Goal: Information Seeking & Learning: Learn about a topic

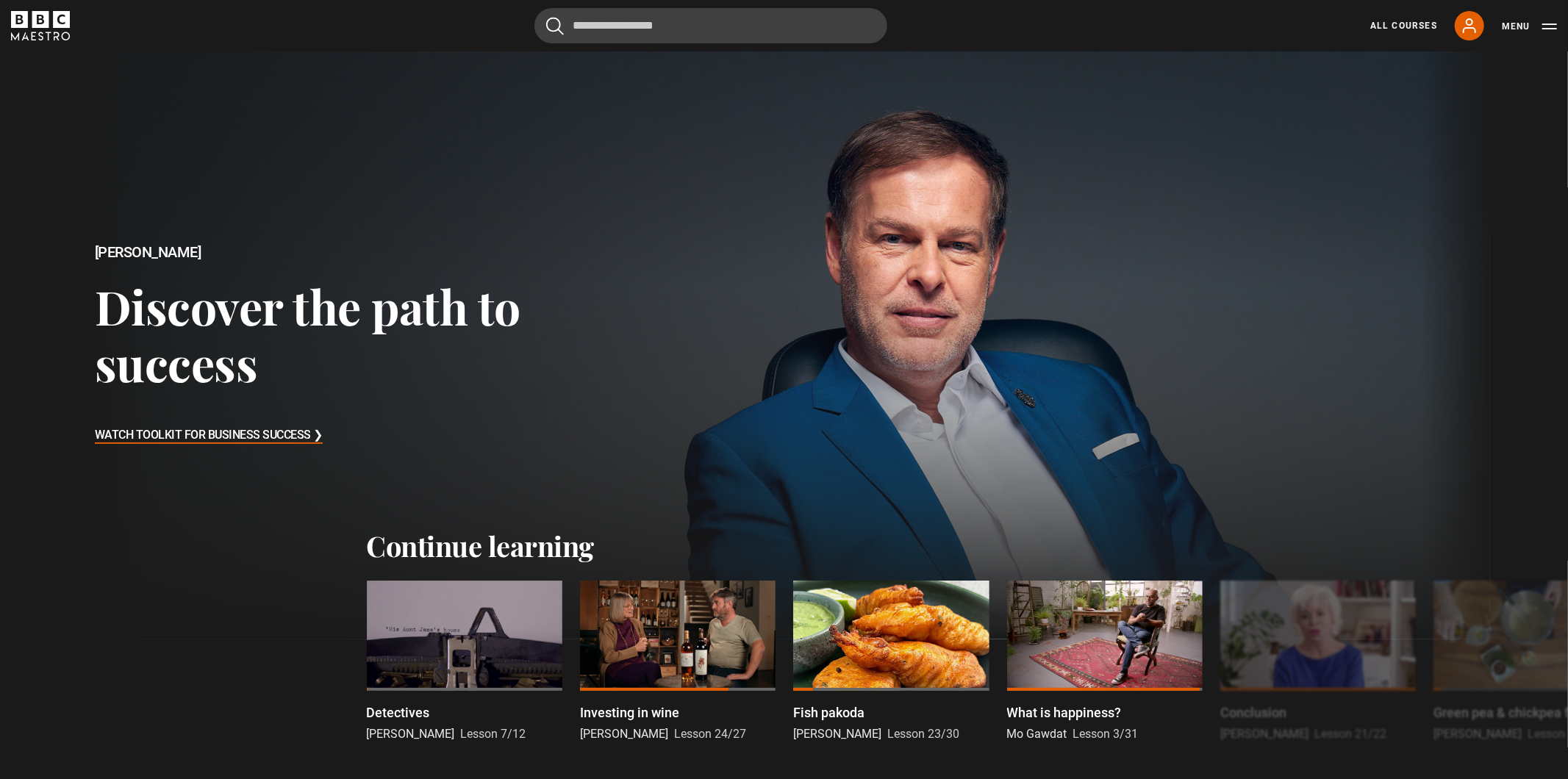
scroll to position [6, 0]
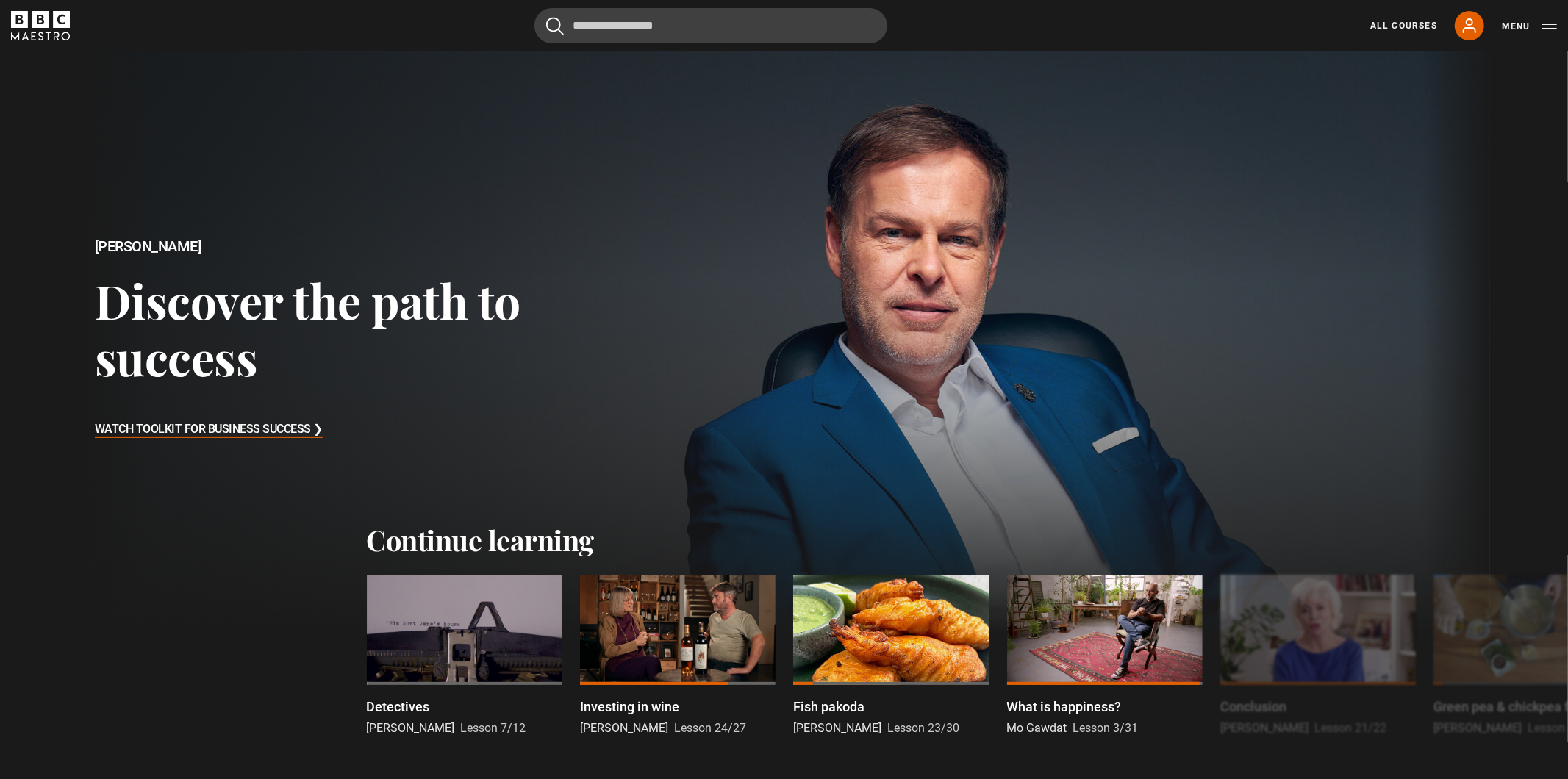
click at [1412, 13] on div "All Courses My Account Search Menu" at bounding box center [1455, 26] width 204 height 29
click at [1412, 23] on link "All Courses" at bounding box center [1404, 25] width 67 height 13
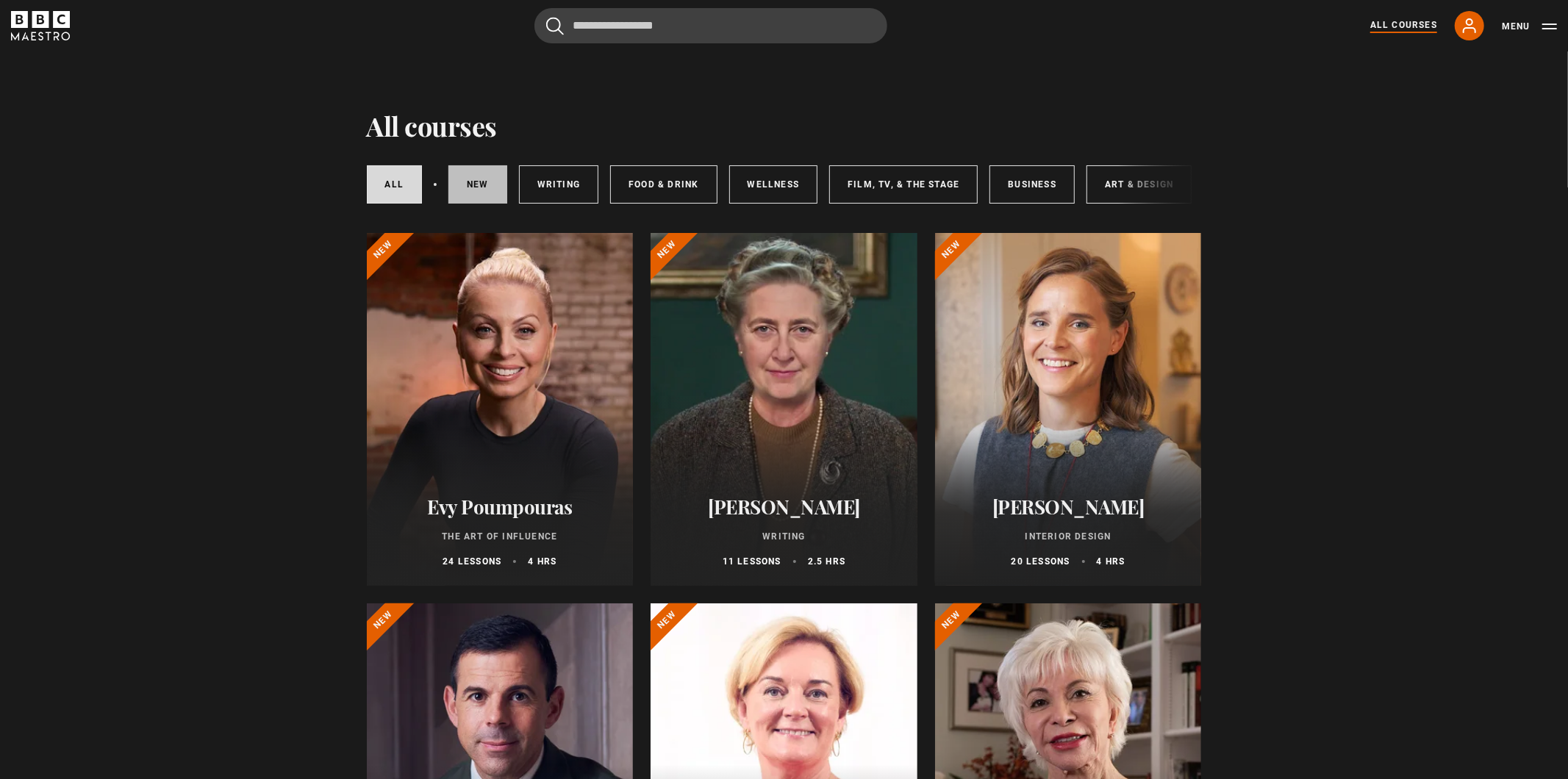
click at [495, 178] on link "New courses" at bounding box center [478, 184] width 59 height 39
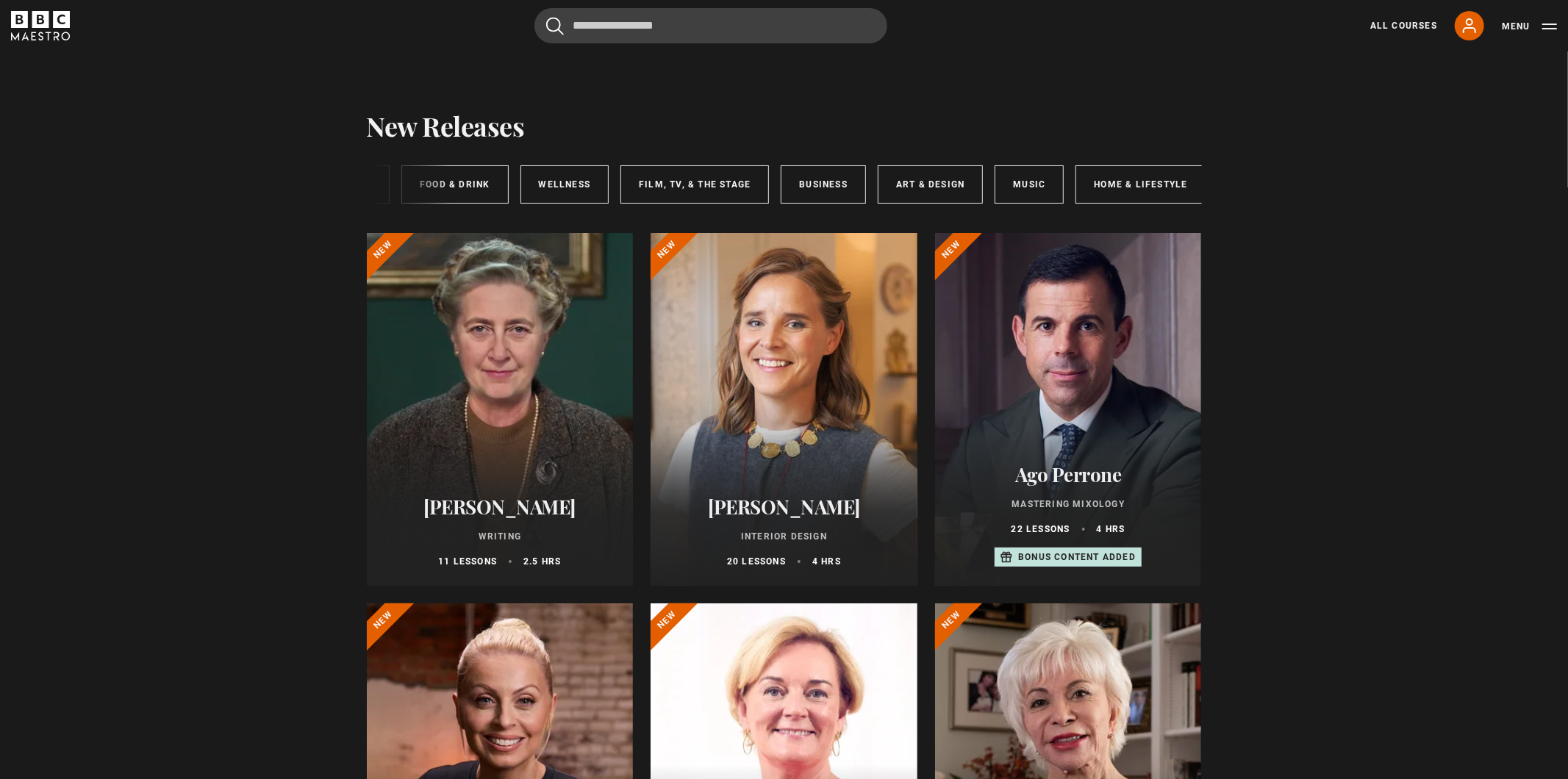
scroll to position [0, 212]
click at [827, 176] on link "Business" at bounding box center [820, 184] width 85 height 39
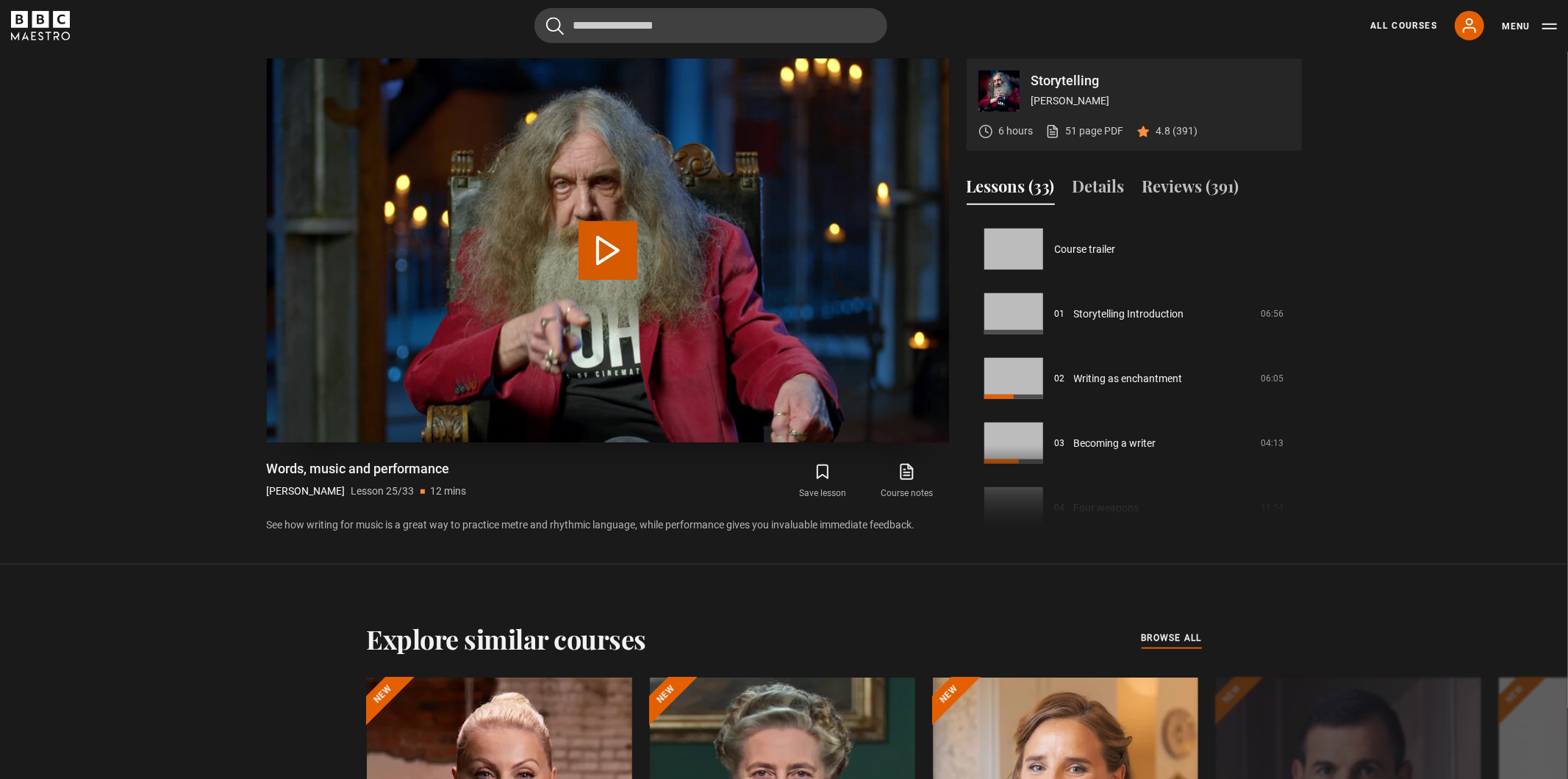
scroll to position [1552, 0]
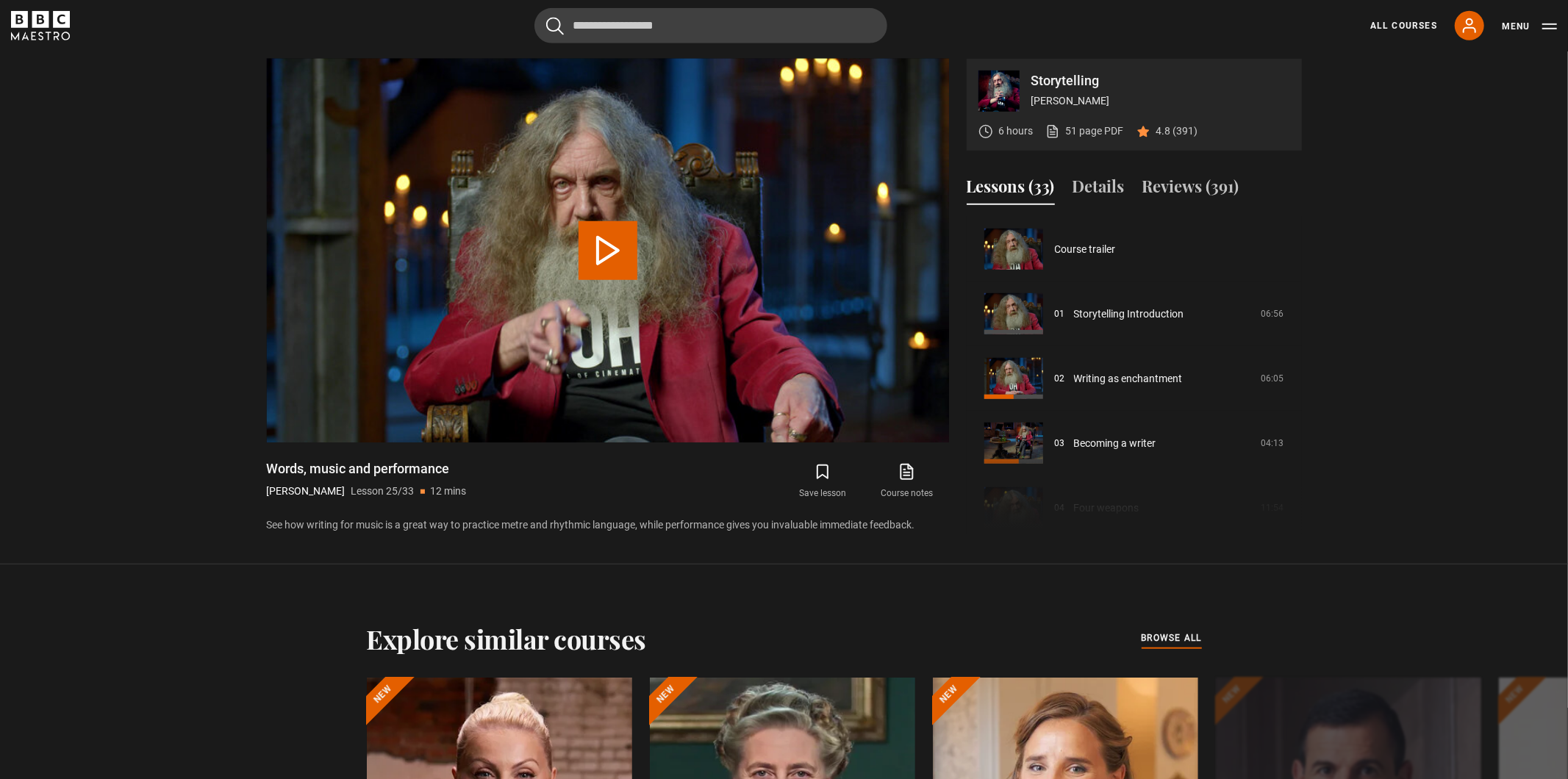
scroll to position [1552, 0]
